Goal: Communication & Community: Participate in discussion

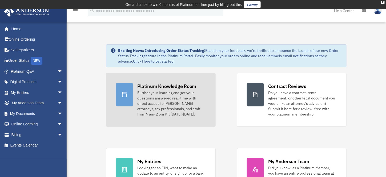
click at [174, 92] on div "Further your learning and get your questions answered real-time with direct acc…" at bounding box center [171, 103] width 69 height 27
click at [174, 86] on div "Platinum Knowledge Room" at bounding box center [166, 86] width 59 height 7
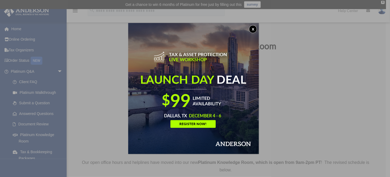
click at [254, 26] on button "x" at bounding box center [253, 29] width 8 height 8
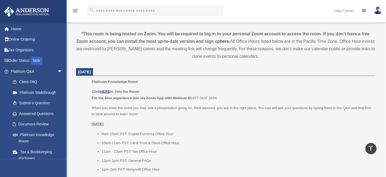
scroll to position [213, 0]
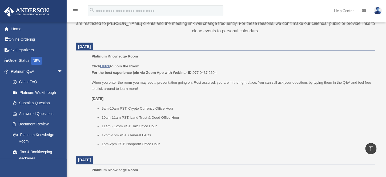
click at [99, 66] on b "Click HERE to Join the Room" at bounding box center [116, 66] width 48 height 4
click at [105, 67] on u "HERE" at bounding box center [105, 66] width 10 height 4
